Goal: Navigation & Orientation: Find specific page/section

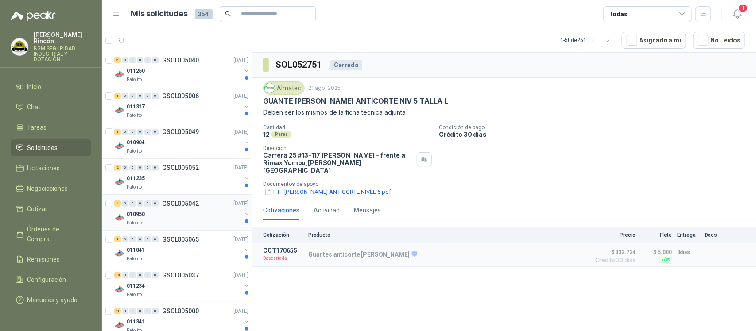
scroll to position [1609, 0]
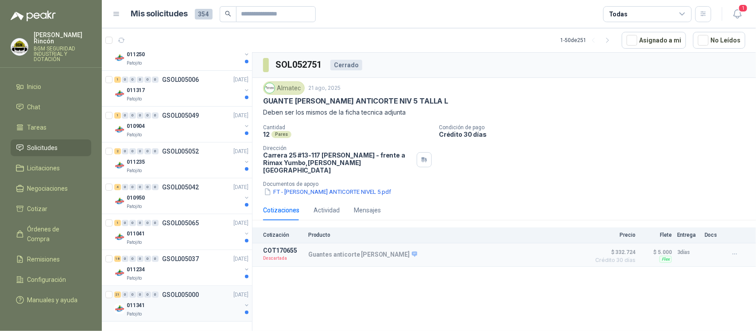
click at [180, 308] on div "011341" at bounding box center [184, 305] width 115 height 11
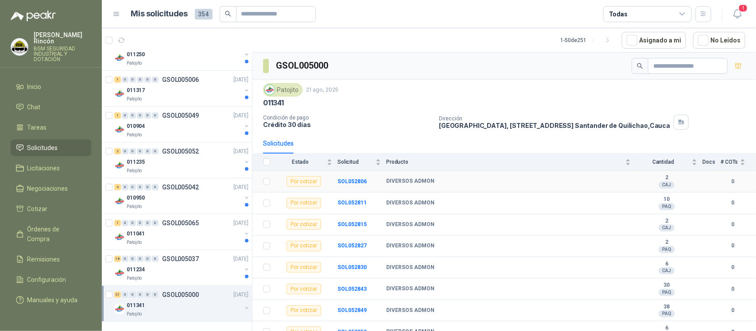
click at [661, 178] on b "2" at bounding box center [666, 177] width 61 height 7
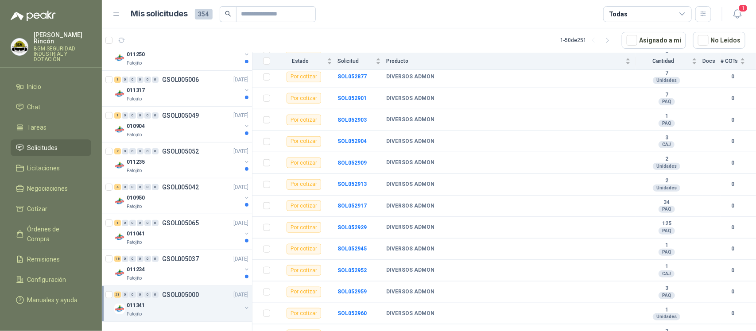
scroll to position [55, 0]
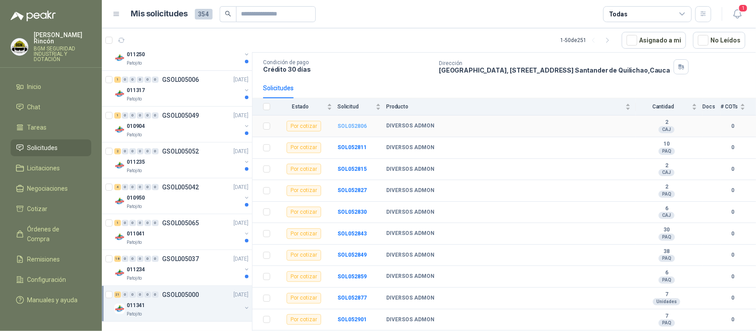
click at [349, 128] on b "SOL052806" at bounding box center [351, 126] width 29 height 6
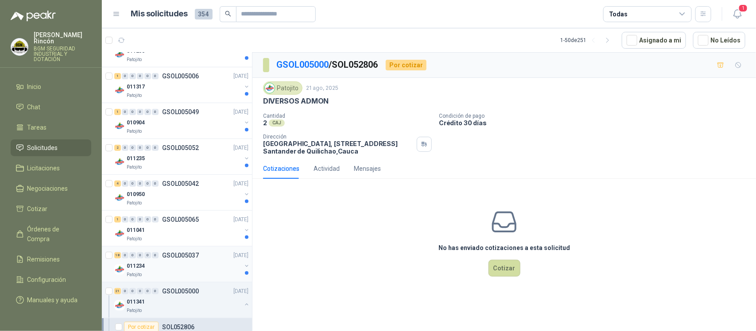
click at [180, 268] on div "011234" at bounding box center [184, 266] width 115 height 11
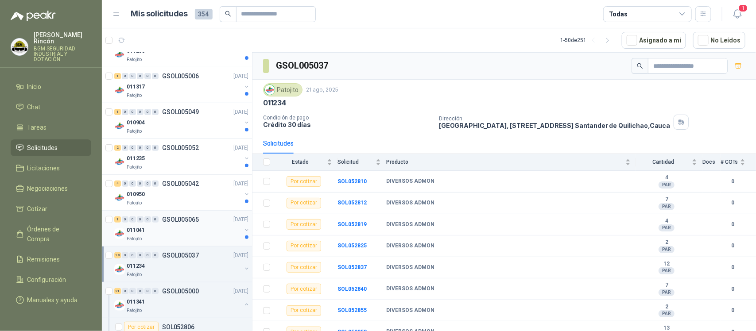
click at [168, 242] on div "Patojito" at bounding box center [184, 239] width 115 height 7
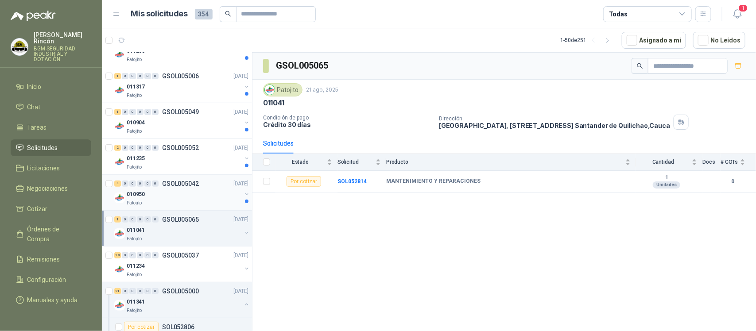
click at [182, 194] on div "010950" at bounding box center [184, 194] width 115 height 11
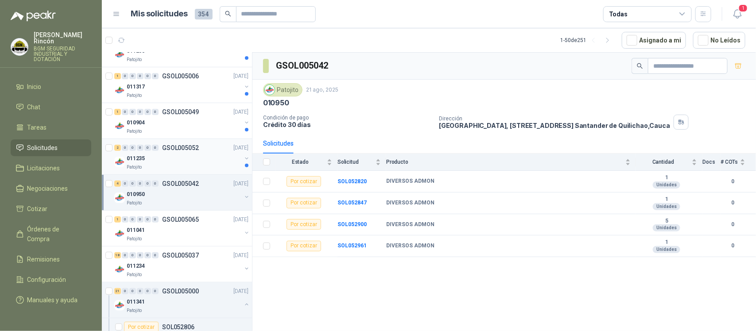
click at [179, 158] on div "011235" at bounding box center [184, 158] width 115 height 11
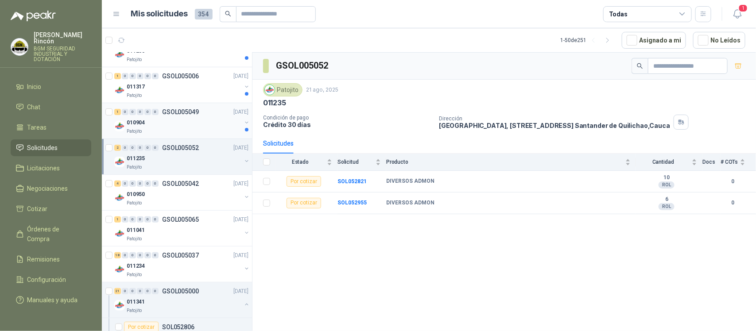
click at [197, 109] on div "1 0 0 0 0 0 GSOL005049 [DATE] 010904 Patojito" at bounding box center [177, 121] width 150 height 36
click at [204, 124] on div "010904" at bounding box center [184, 122] width 115 height 11
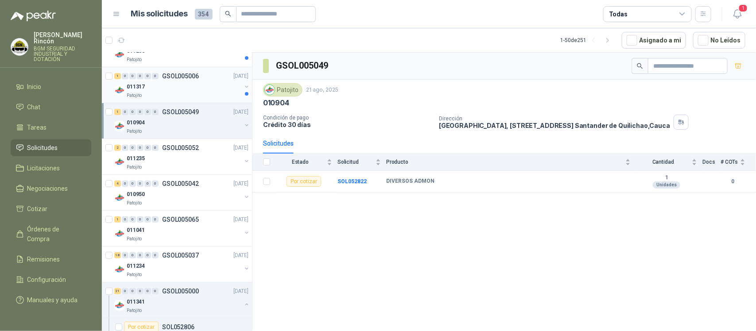
click at [203, 87] on div "011317" at bounding box center [184, 86] width 115 height 11
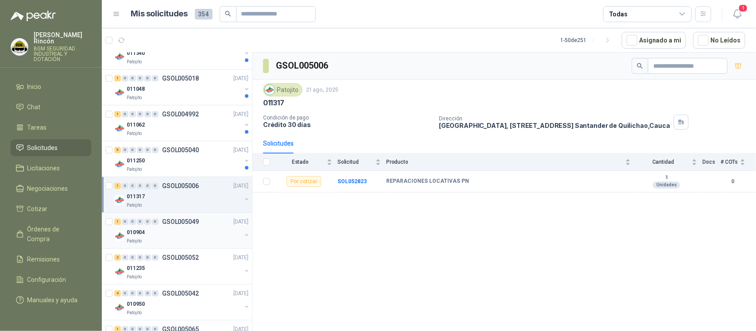
scroll to position [1498, 0]
click at [175, 167] on div "011250" at bounding box center [184, 161] width 115 height 11
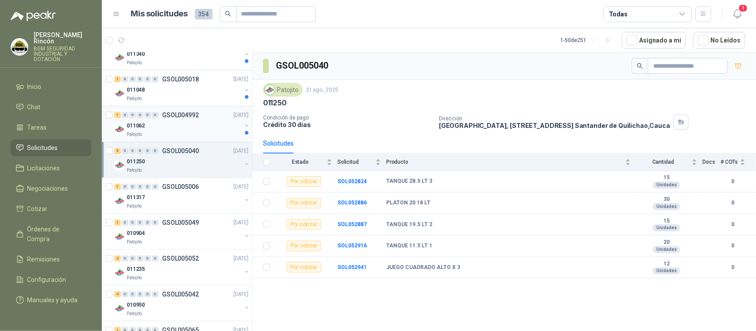
click at [216, 128] on div "011062" at bounding box center [184, 125] width 115 height 11
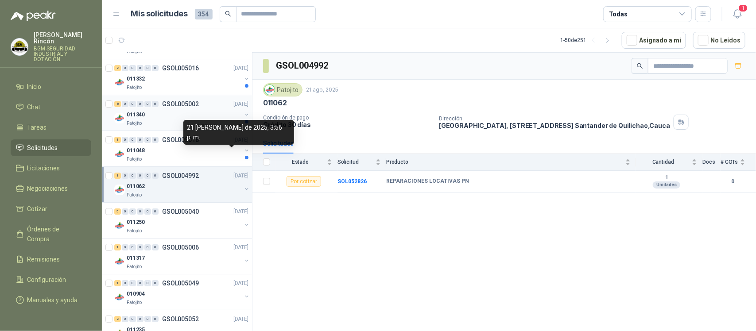
scroll to position [1388, 0]
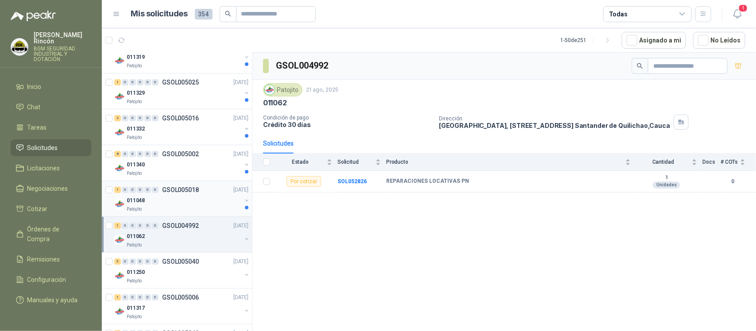
click at [186, 205] on div "011048" at bounding box center [184, 200] width 115 height 11
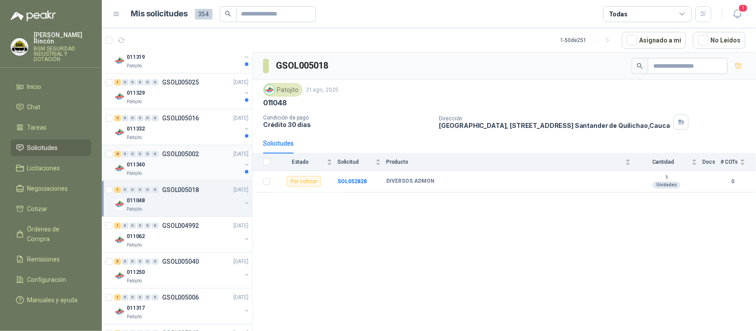
click at [184, 170] on div "011340" at bounding box center [184, 164] width 115 height 11
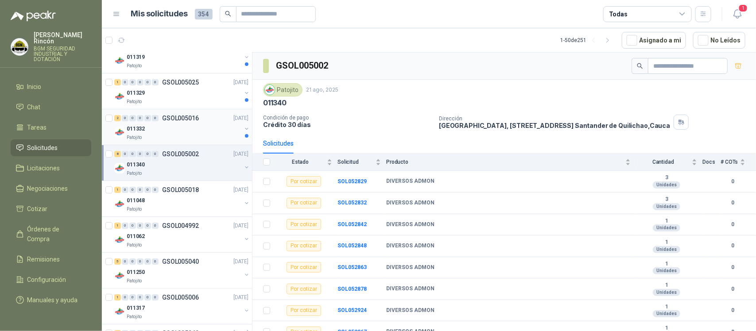
click at [171, 124] on div "2 0 0 0 0 0 GSOL005016 [DATE]" at bounding box center [182, 118] width 136 height 11
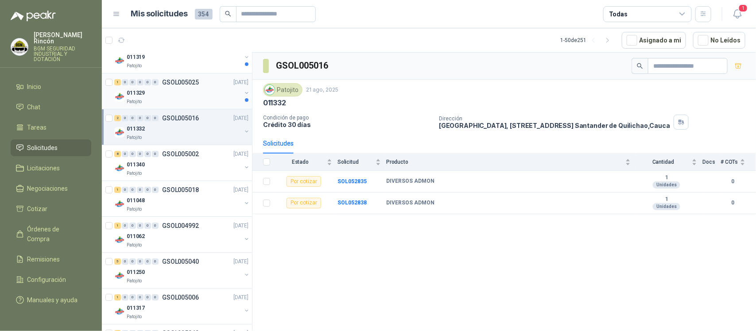
click at [195, 98] on div "011329" at bounding box center [184, 93] width 115 height 11
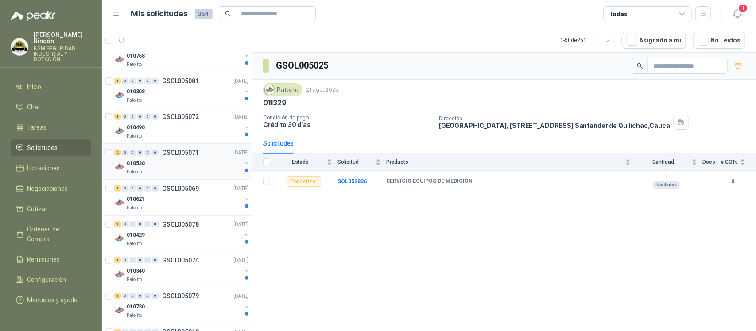
scroll to position [114, 0]
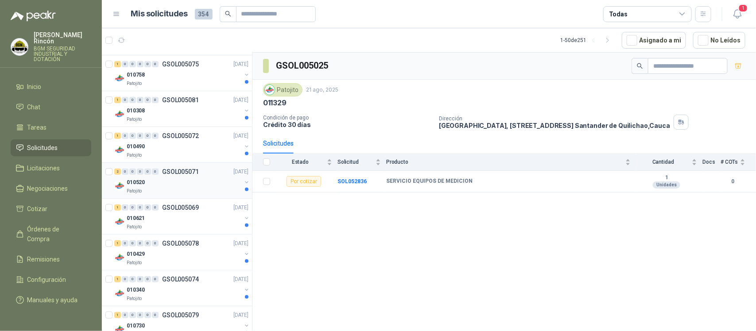
click at [187, 140] on div "1 0 0 0 0 0 GSOL005072 [DATE]" at bounding box center [182, 136] width 136 height 11
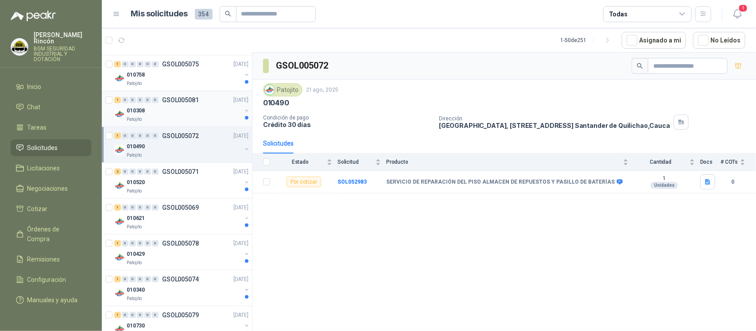
click at [170, 109] on div "010308" at bounding box center [184, 110] width 115 height 11
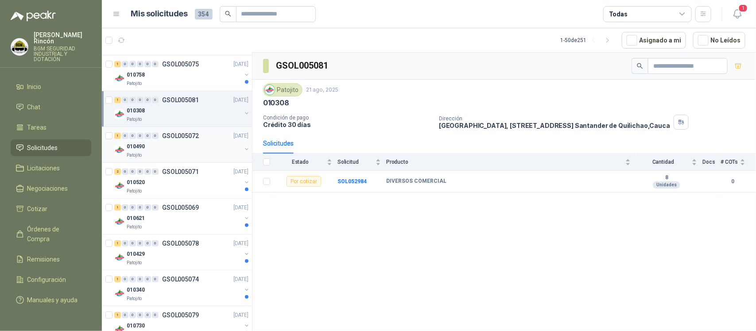
scroll to position [4, 0]
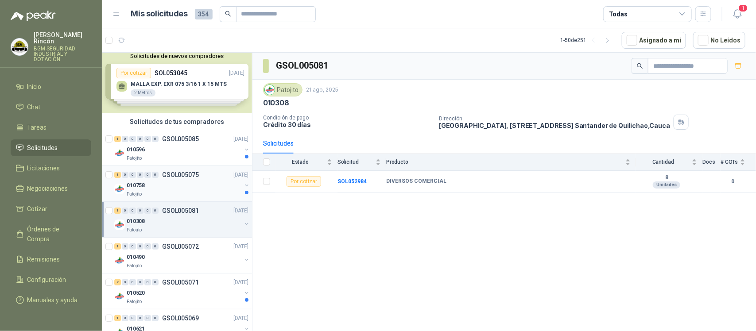
click at [189, 180] on div "010758" at bounding box center [184, 185] width 115 height 11
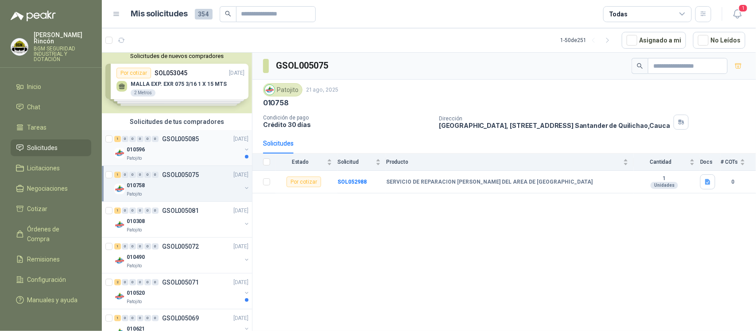
click at [194, 149] on div "010596" at bounding box center [184, 149] width 115 height 11
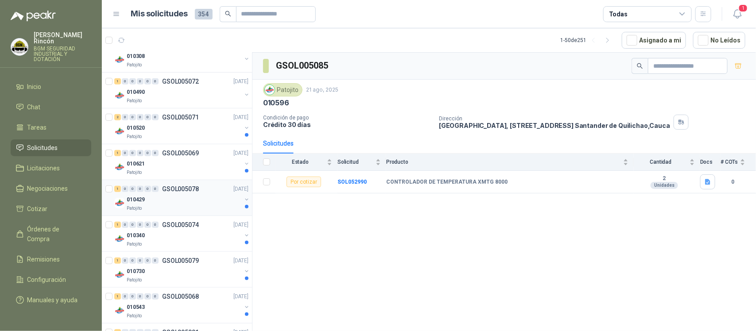
scroll to position [170, 0]
click at [209, 137] on div "Patojito" at bounding box center [184, 135] width 115 height 7
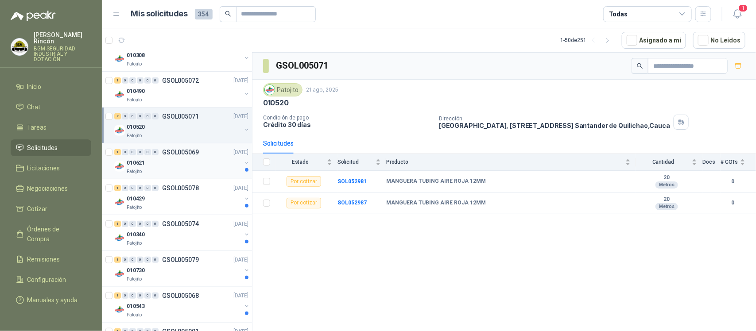
click at [205, 171] on div "Patojito" at bounding box center [184, 171] width 115 height 7
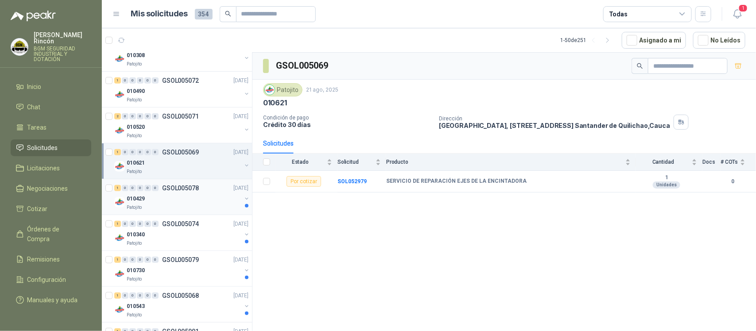
click at [213, 198] on div "010429" at bounding box center [184, 199] width 115 height 11
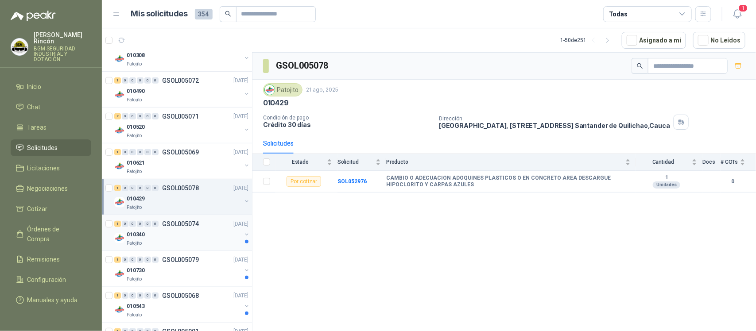
click at [188, 235] on div "010340" at bounding box center [184, 234] width 115 height 11
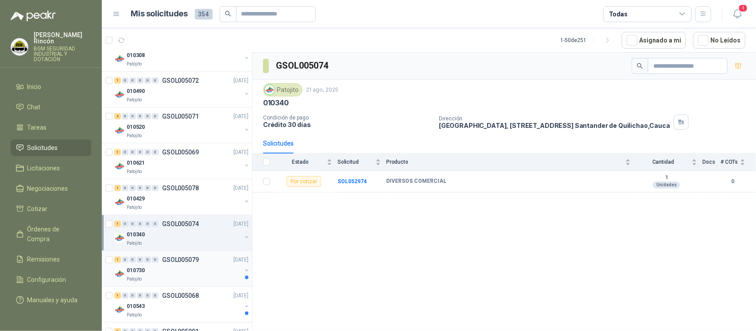
click at [182, 273] on div "010730" at bounding box center [184, 270] width 115 height 11
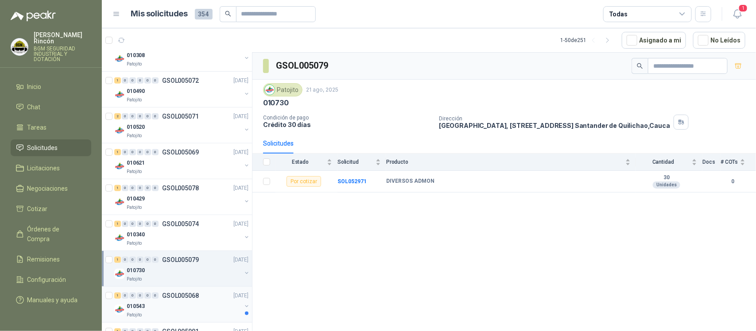
click at [171, 303] on div "010543" at bounding box center [184, 306] width 115 height 11
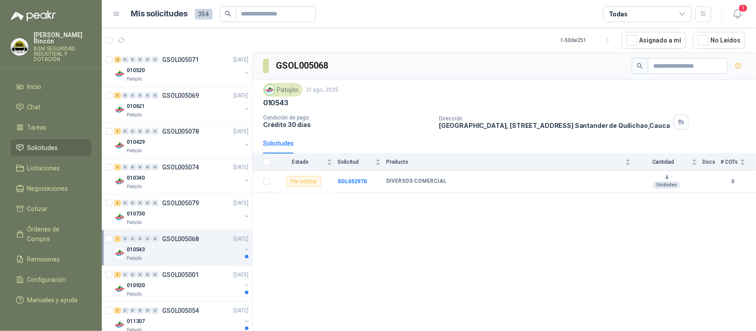
scroll to position [336, 0]
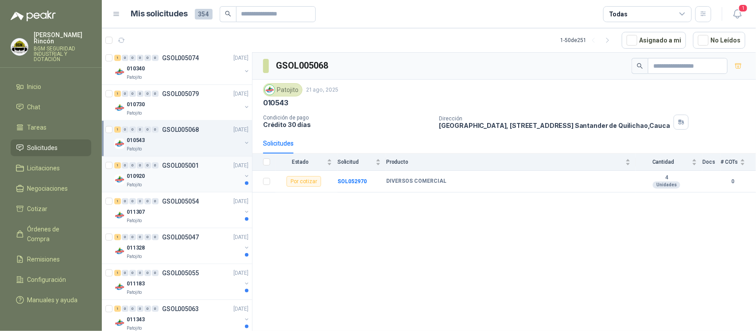
click at [190, 184] on div "Patojito" at bounding box center [184, 185] width 115 height 7
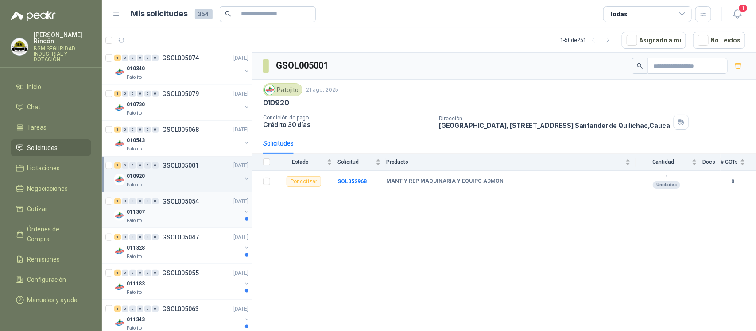
click at [194, 220] on div "Patojito" at bounding box center [184, 220] width 115 height 7
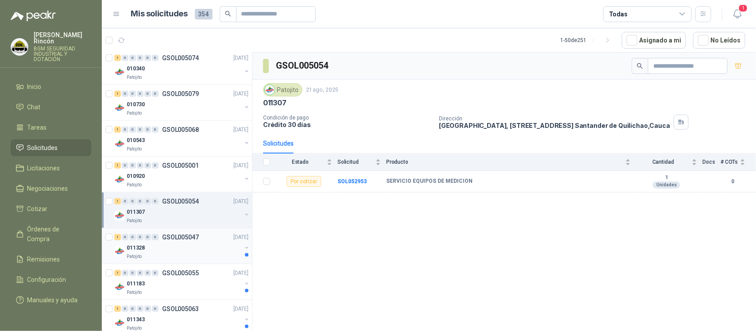
click at [198, 250] on div "011328" at bounding box center [184, 248] width 115 height 11
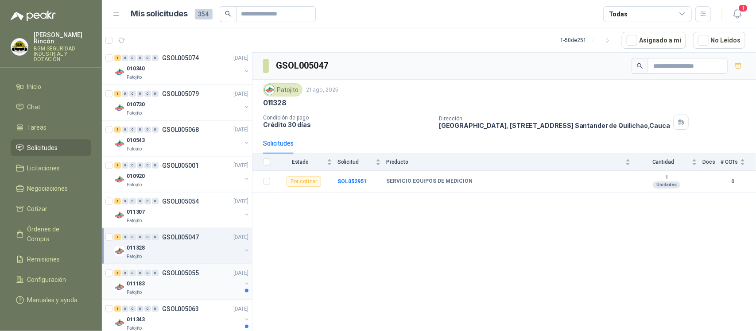
click at [200, 279] on div "1 0 0 0 0 0 GSOL005055 [DATE]" at bounding box center [182, 273] width 136 height 11
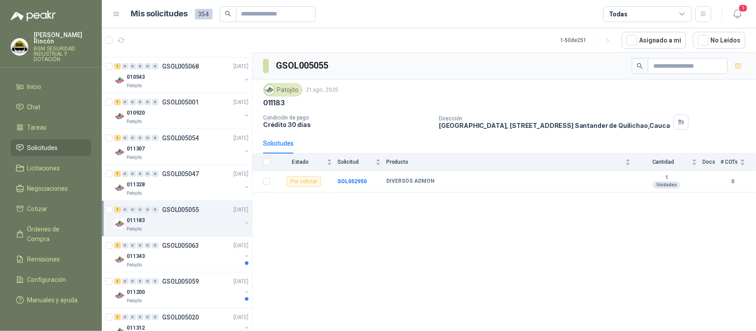
scroll to position [446, 0]
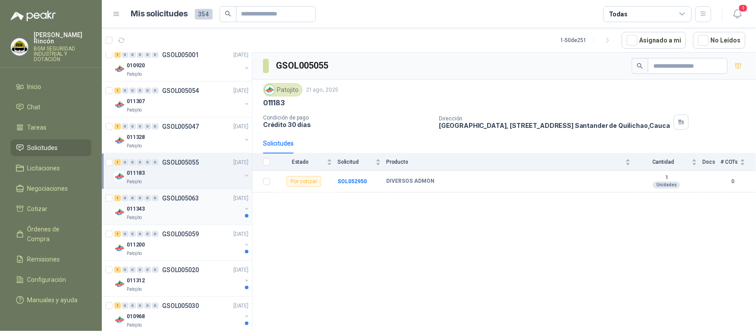
click at [191, 211] on div "011343" at bounding box center [184, 209] width 115 height 11
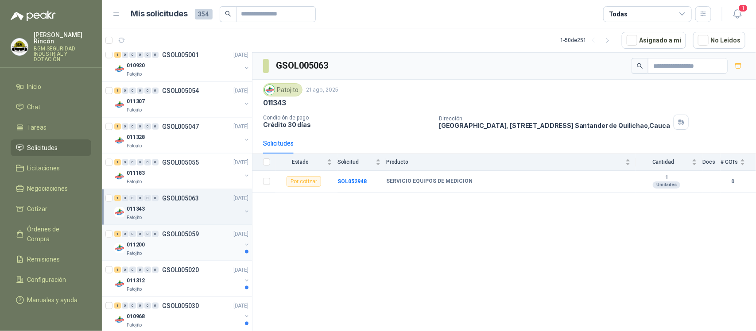
click at [206, 250] on div "011200" at bounding box center [184, 245] width 115 height 11
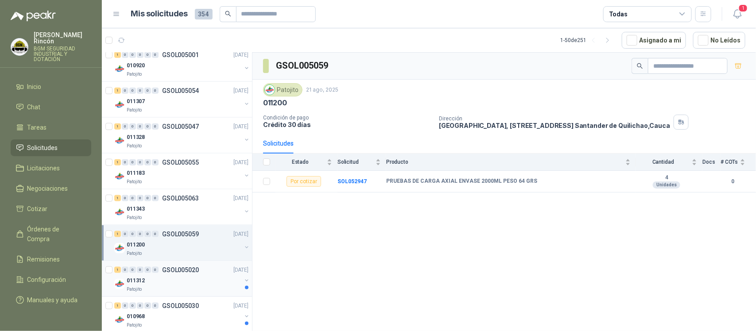
click at [209, 279] on div "011312" at bounding box center [184, 280] width 115 height 11
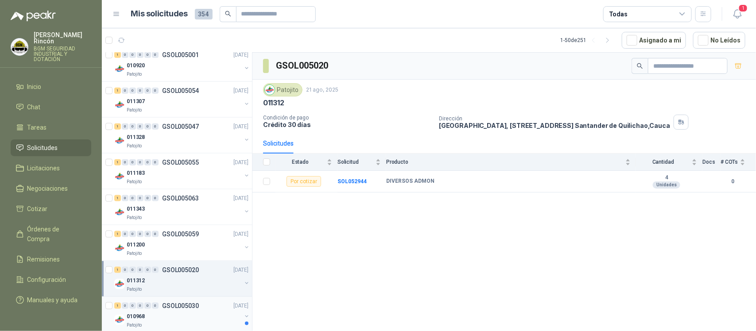
click at [208, 308] on div "1 0 0 0 0 0 GSOL005030 [DATE]" at bounding box center [182, 306] width 136 height 11
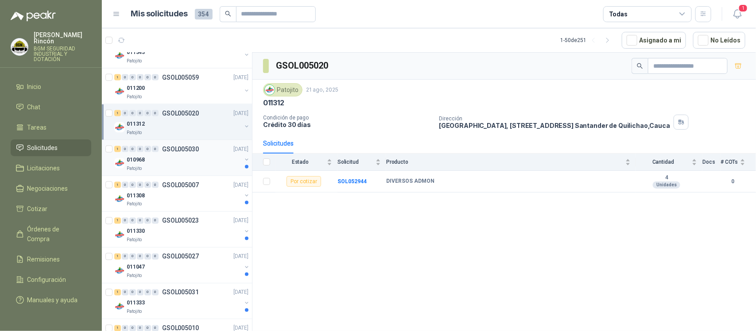
scroll to position [613, 0]
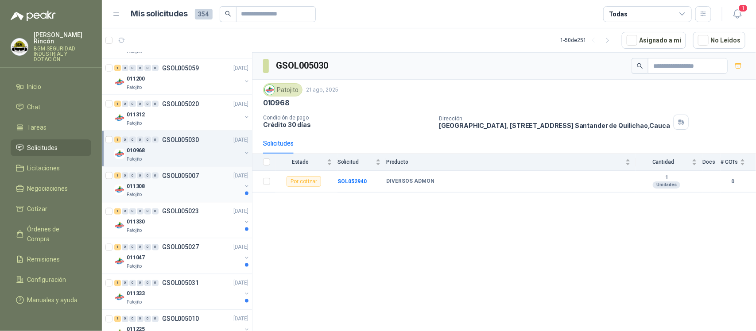
click at [201, 196] on div "Patojito" at bounding box center [184, 195] width 115 height 7
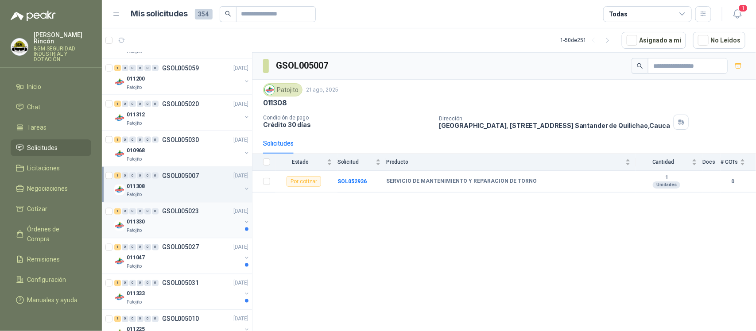
click at [185, 227] on div "011330" at bounding box center [184, 222] width 115 height 11
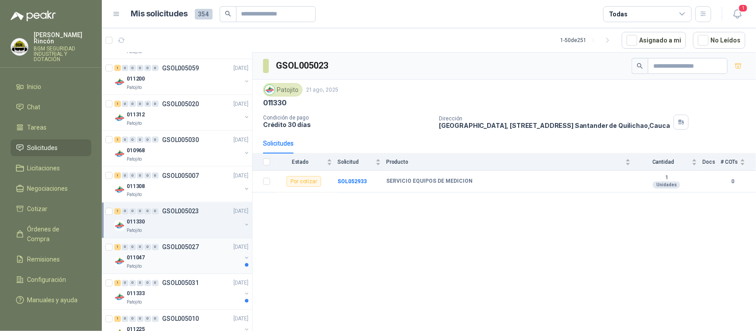
click at [201, 259] on div "011047" at bounding box center [184, 258] width 115 height 11
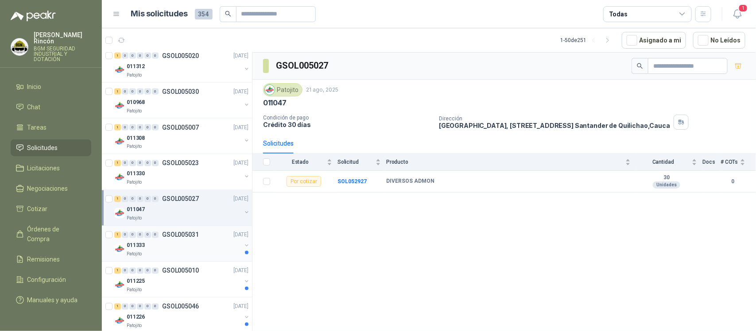
scroll to position [668, 0]
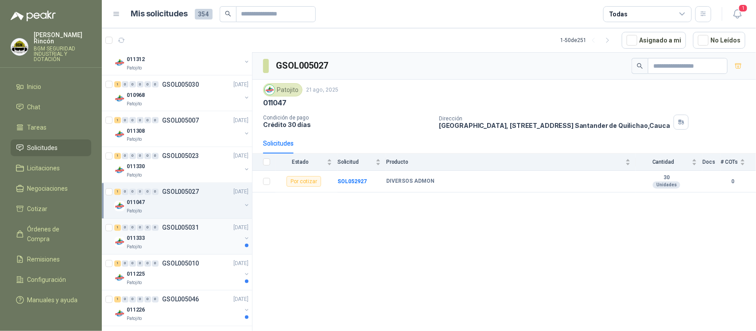
click at [205, 238] on div "011333" at bounding box center [184, 238] width 115 height 11
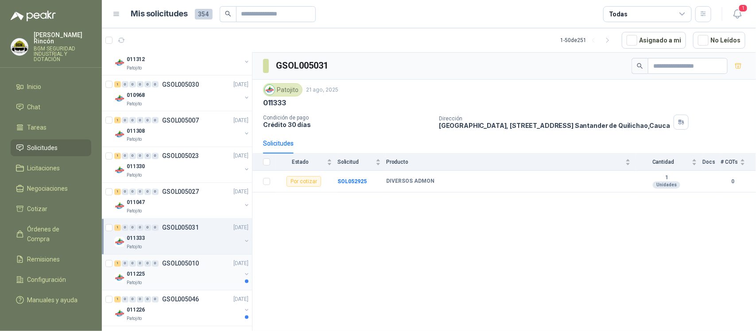
click at [196, 278] on div "011225" at bounding box center [184, 274] width 115 height 11
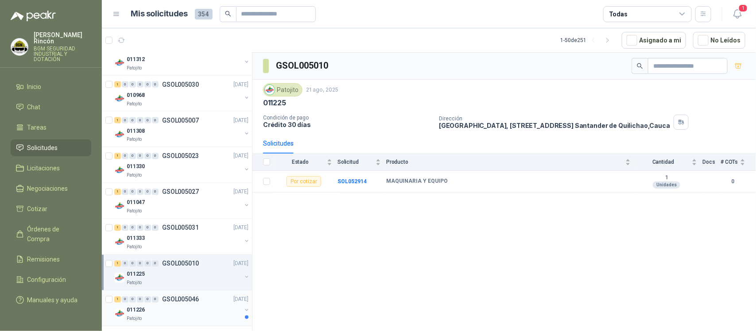
click at [189, 303] on p "GSOL005046" at bounding box center [180, 300] width 37 height 6
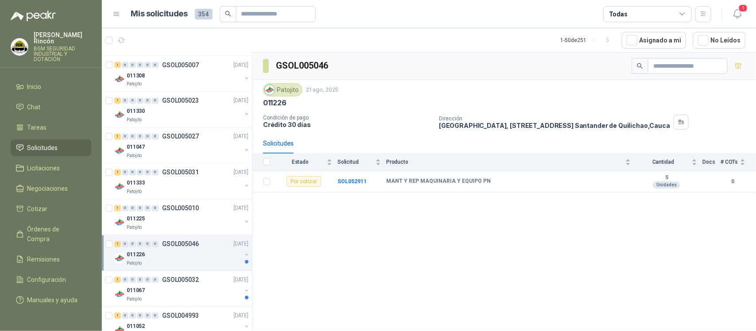
scroll to position [889, 0]
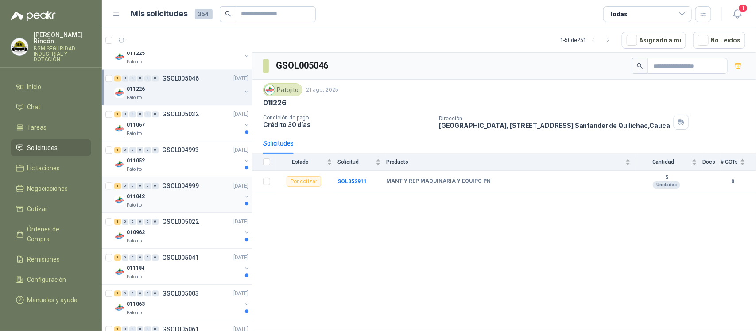
click at [207, 200] on div "011042" at bounding box center [184, 196] width 115 height 11
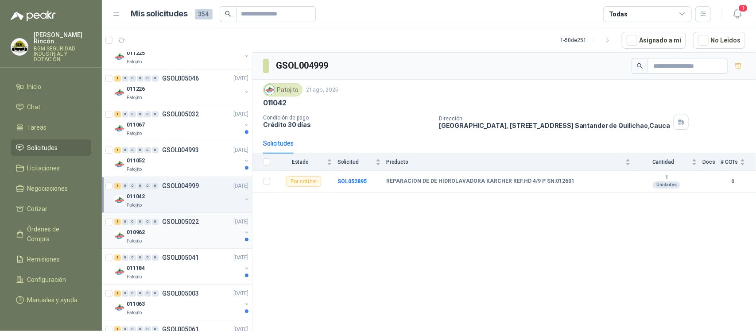
click at [218, 227] on div "1 0 0 0 0 0 GSOL005022 [DATE]" at bounding box center [182, 222] width 136 height 11
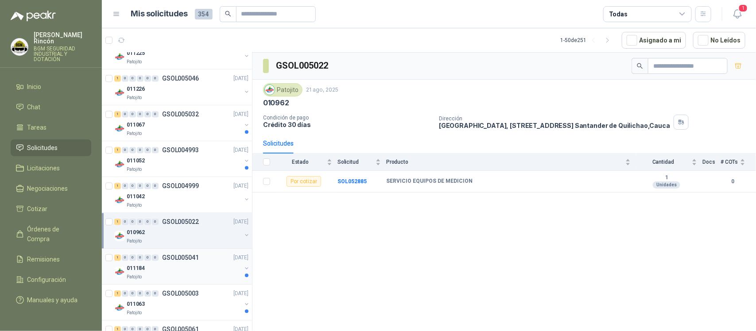
click at [225, 278] on div "Patojito" at bounding box center [184, 277] width 115 height 7
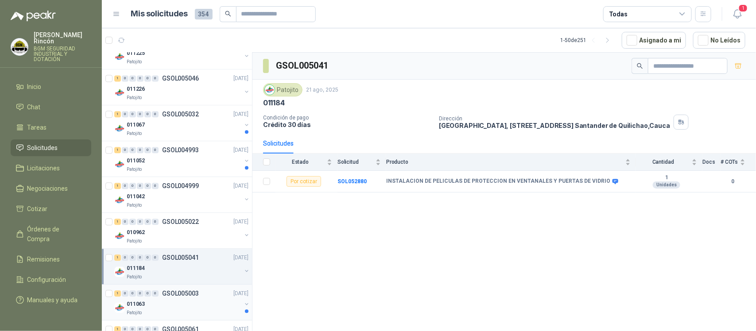
click at [217, 299] on div "1 0 0 0 0 0 GSOL005003 [DATE]" at bounding box center [182, 293] width 136 height 11
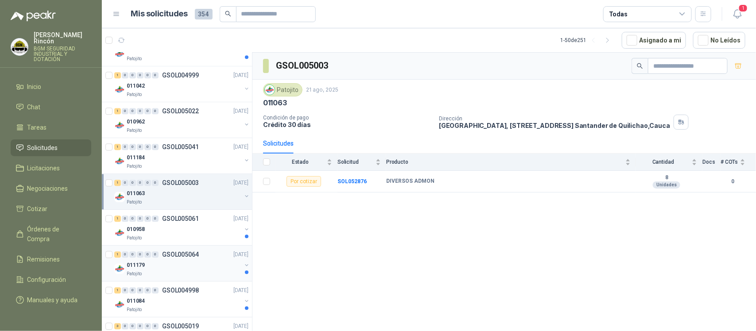
scroll to position [1055, 0]
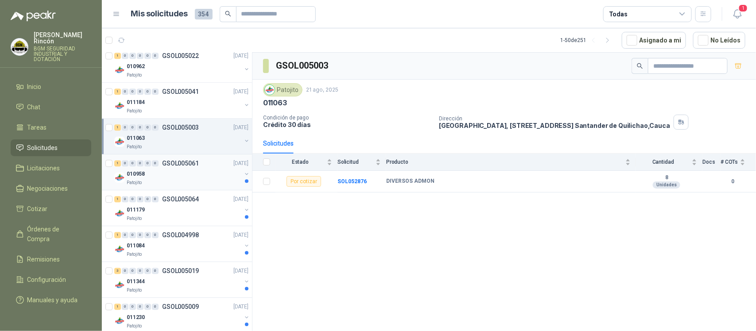
click at [233, 167] on p "[DATE]" at bounding box center [240, 163] width 15 height 8
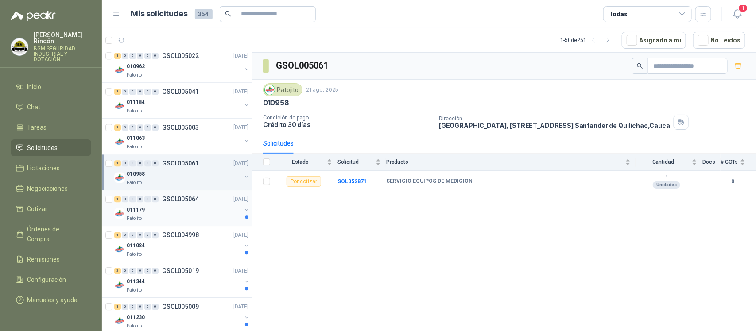
click at [205, 219] on div "Patojito" at bounding box center [184, 218] width 115 height 7
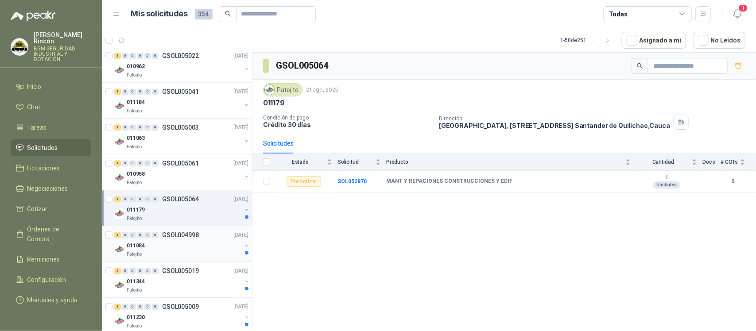
click at [226, 245] on div "011084" at bounding box center [184, 245] width 115 height 11
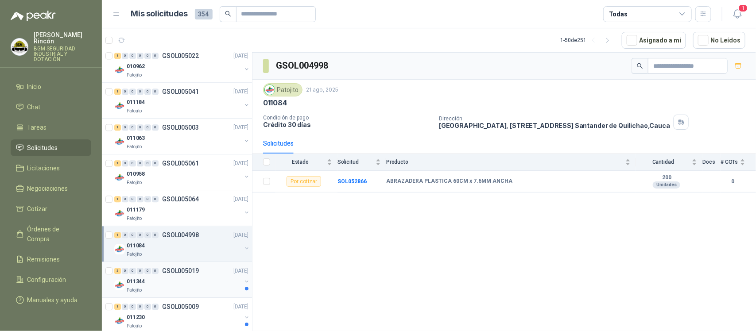
click at [213, 286] on div "011344" at bounding box center [184, 281] width 115 height 11
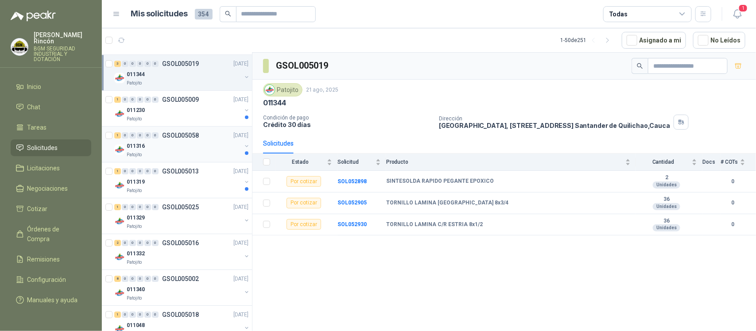
scroll to position [1221, 0]
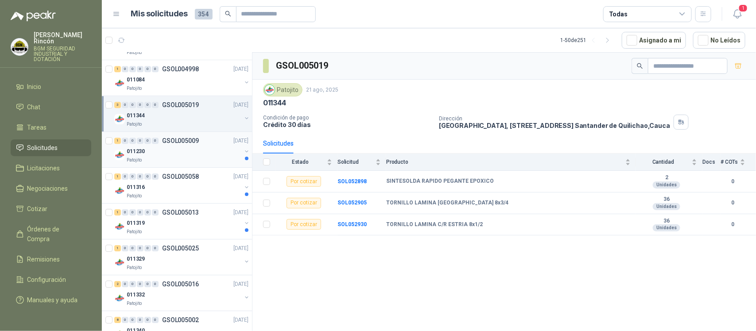
click at [211, 149] on div "011230" at bounding box center [184, 151] width 115 height 11
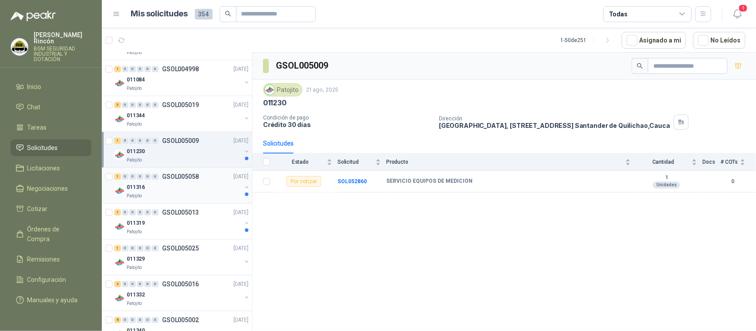
click at [202, 193] on div "011316" at bounding box center [184, 187] width 115 height 11
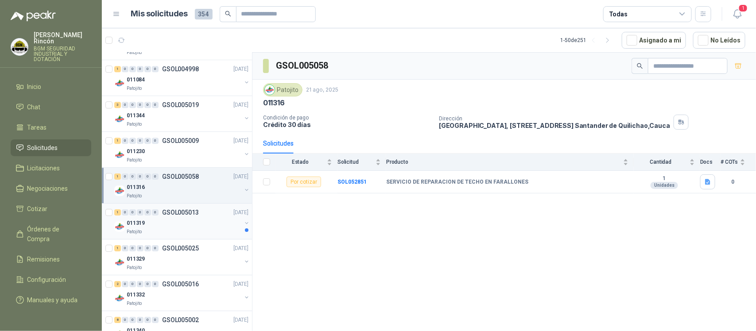
click at [206, 224] on div "011319" at bounding box center [184, 223] width 115 height 11
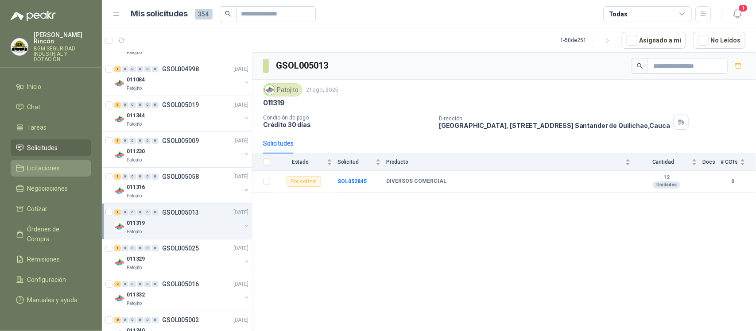
scroll to position [1111, 0]
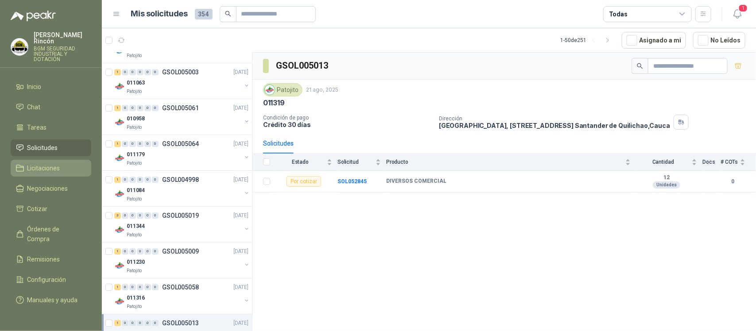
click at [57, 164] on span "Licitaciones" at bounding box center [43, 168] width 33 height 10
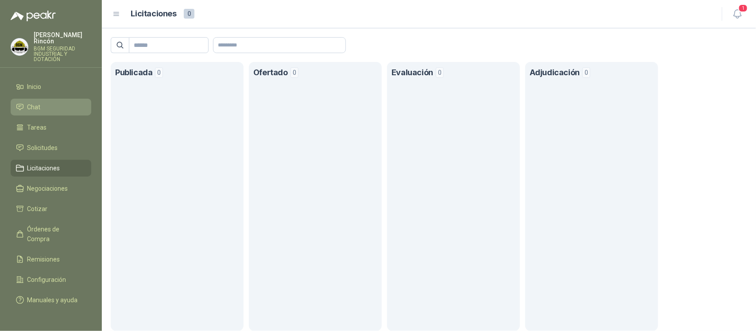
click at [51, 102] on li "Chat" at bounding box center [51, 107] width 70 height 10
